Goal: Information Seeking & Learning: Find specific fact

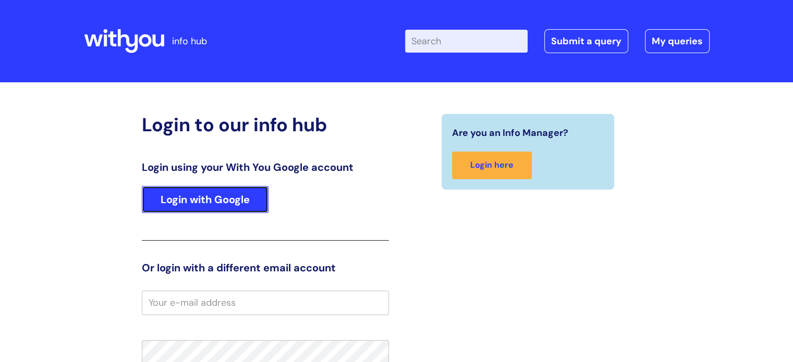
click at [223, 190] on link "Login with Google" at bounding box center [205, 199] width 127 height 27
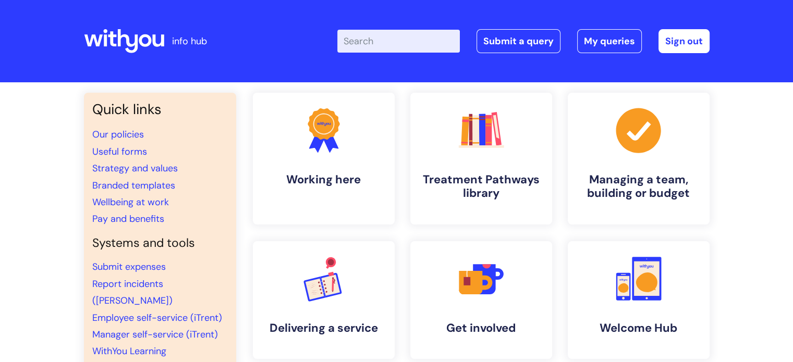
click at [376, 26] on div "Enter your search term here... Search Submit a query My queries Welcome Monique…" at bounding box center [474, 41] width 470 height 62
click at [377, 33] on input "Enter your search term here..." at bounding box center [398, 41] width 123 height 23
type input "p"
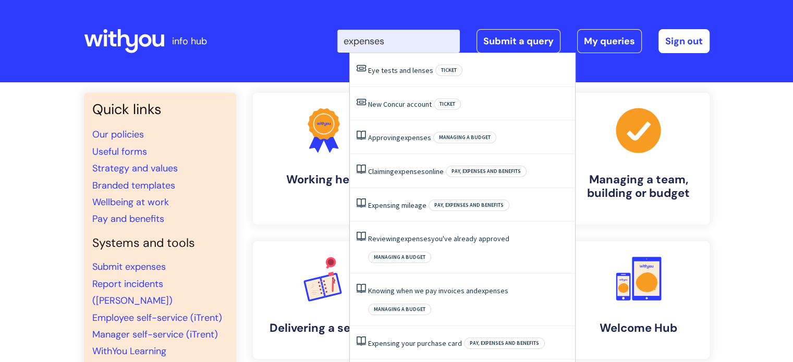
type input "expenses"
click button "Search" at bounding box center [0, 0] width 0 height 0
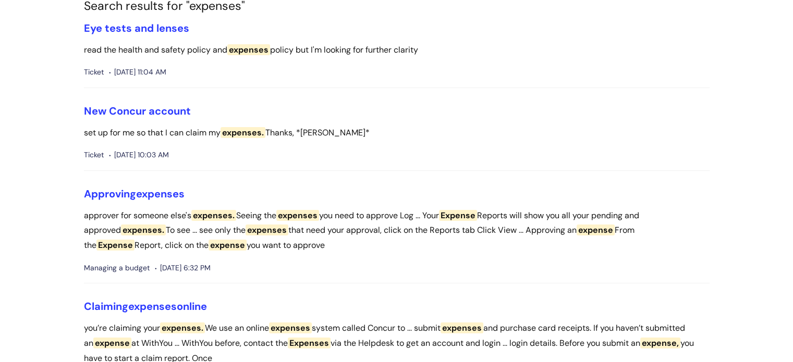
scroll to position [94, 0]
